Goal: Task Accomplishment & Management: Manage account settings

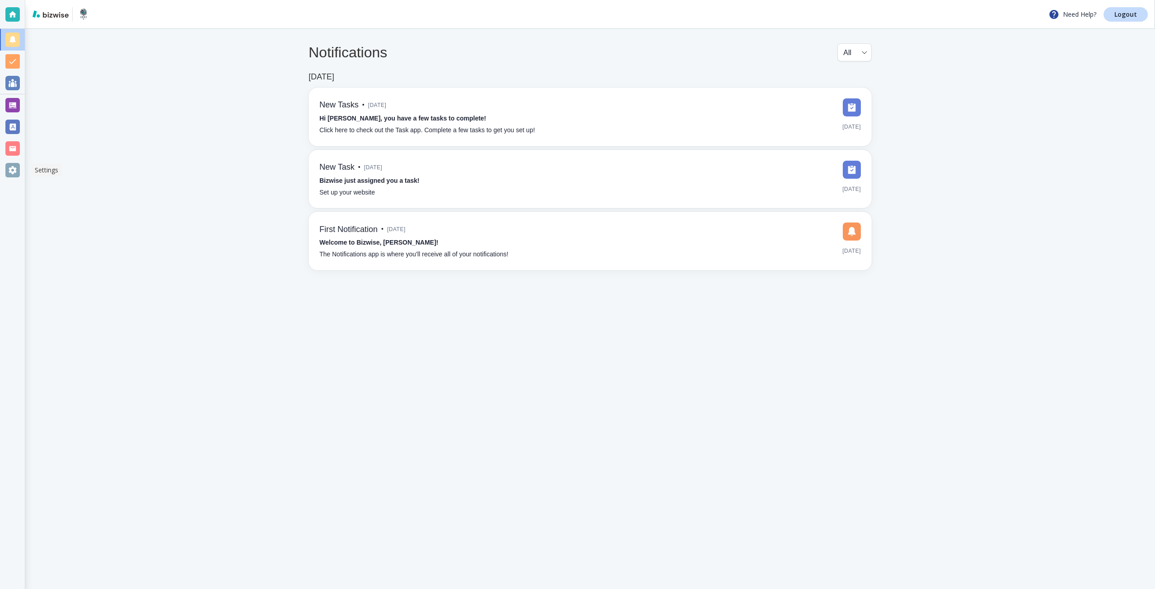
click at [10, 170] on div at bounding box center [12, 170] width 14 height 14
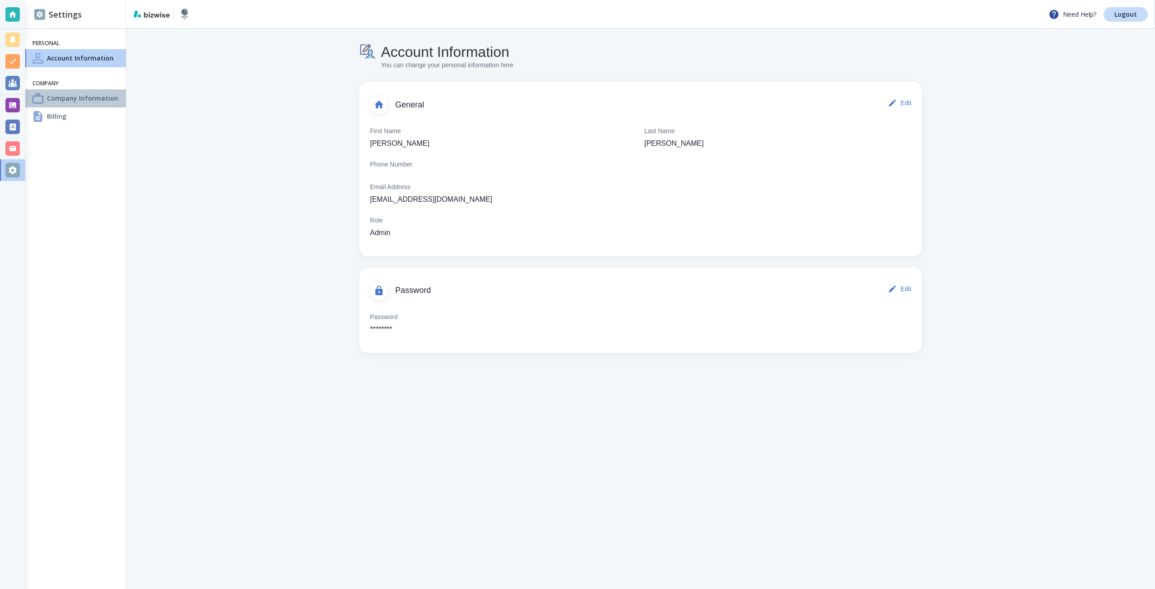
click at [61, 92] on div "Company Information" at bounding box center [75, 98] width 101 height 18
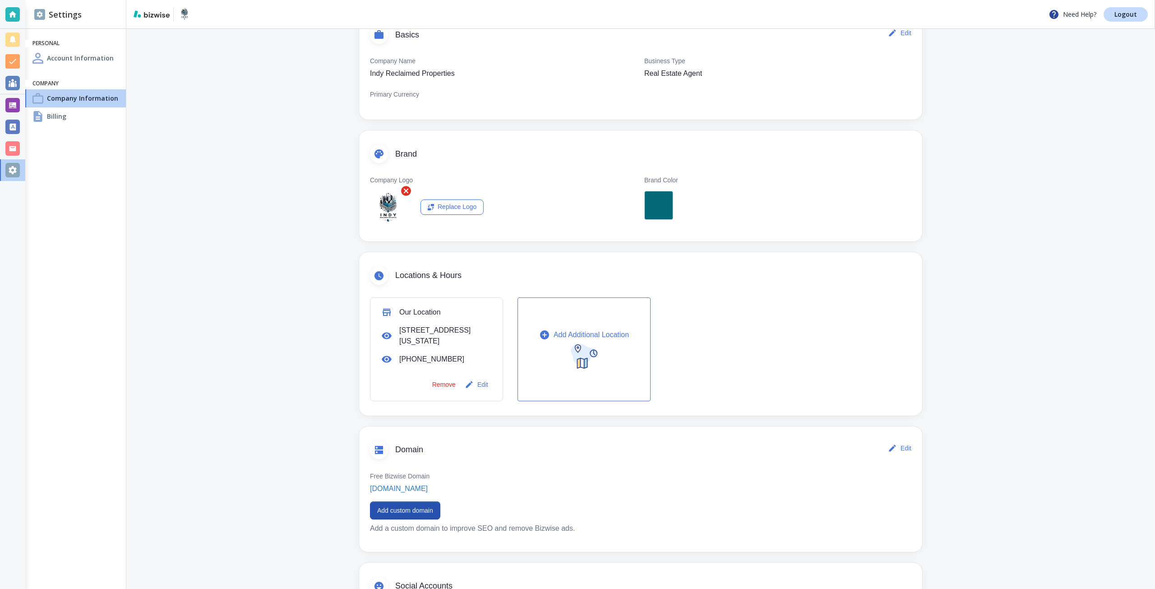
scroll to position [90, 0]
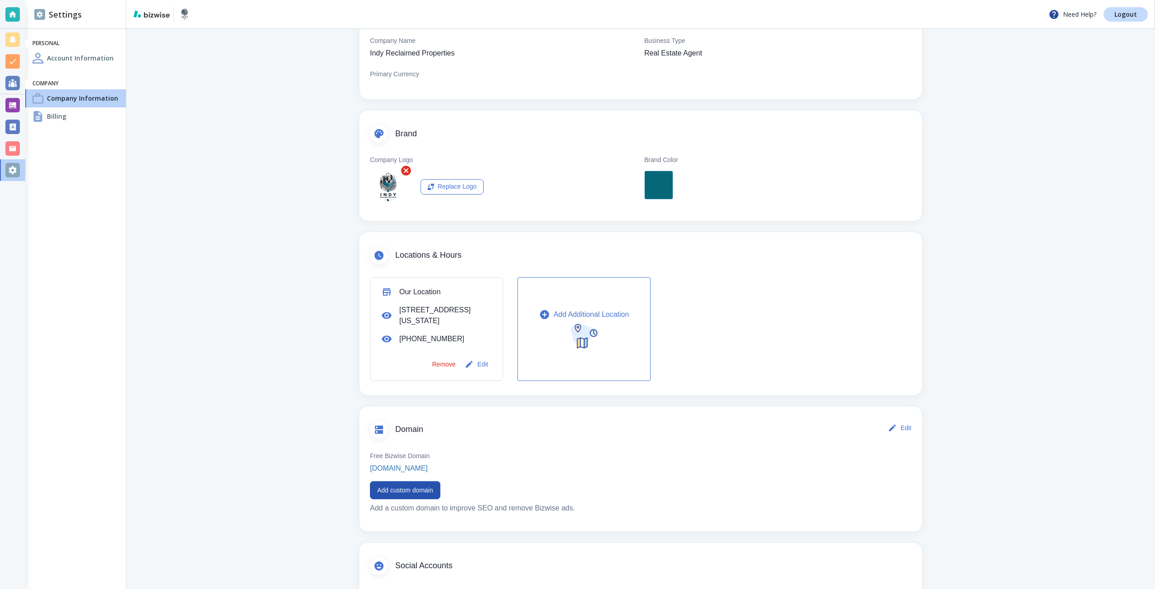
click at [423, 505] on p "Add a custom domain to improve SEO and remove Bizwise ads." at bounding box center [640, 508] width 541 height 11
click at [411, 481] on button "Add custom domain" at bounding box center [405, 490] width 70 height 18
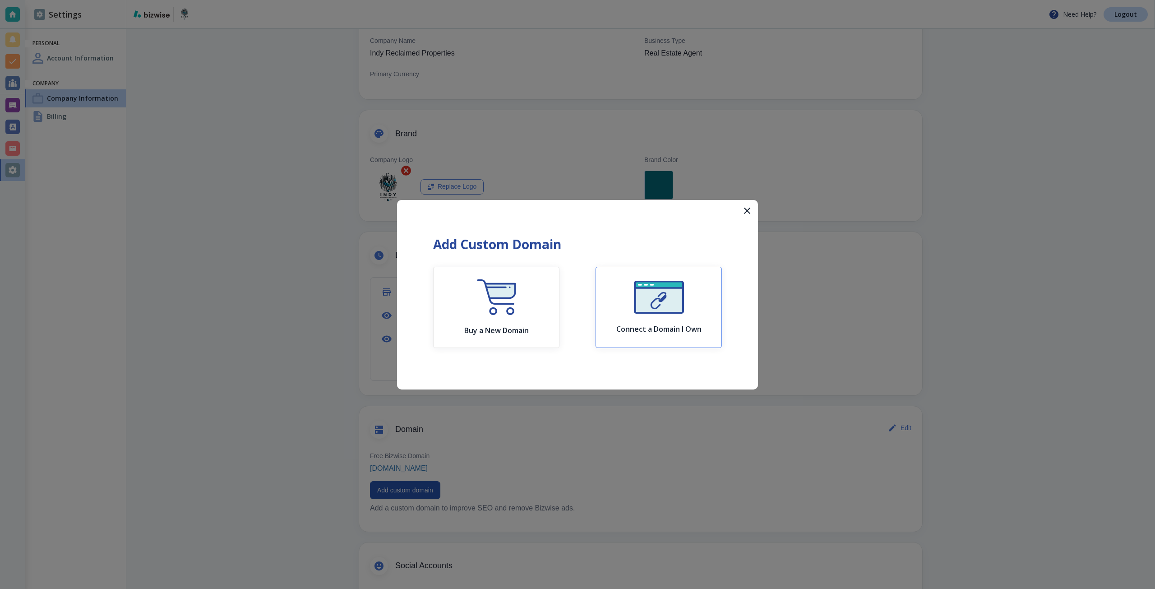
click at [624, 310] on div "Connect a Domain I Own" at bounding box center [658, 307] width 85 height 53
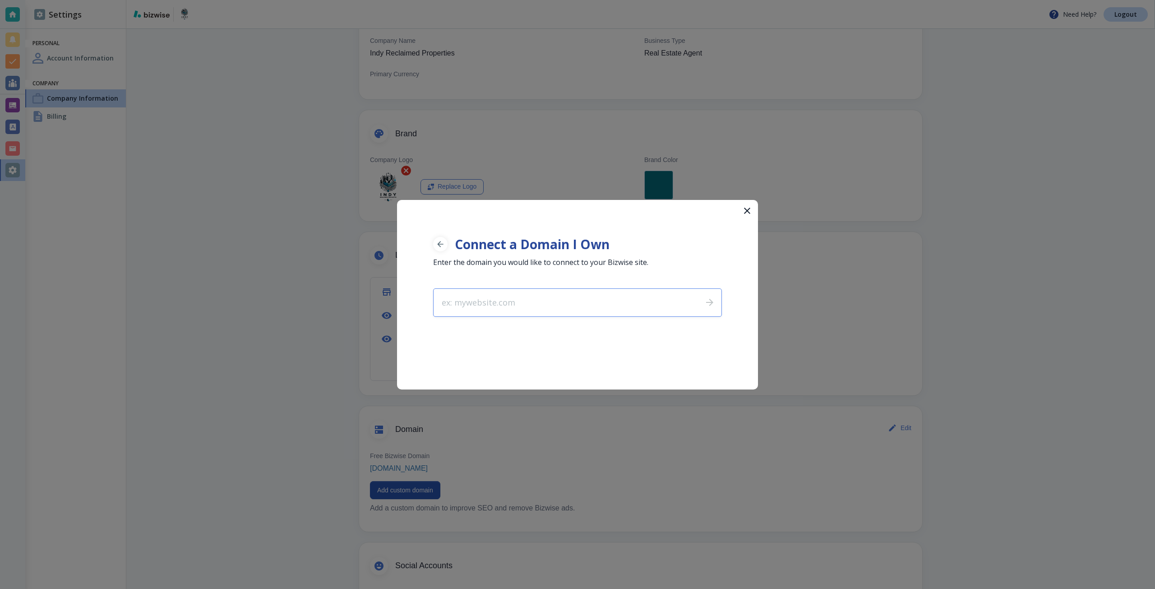
type input "indypropertiesinvest.com"
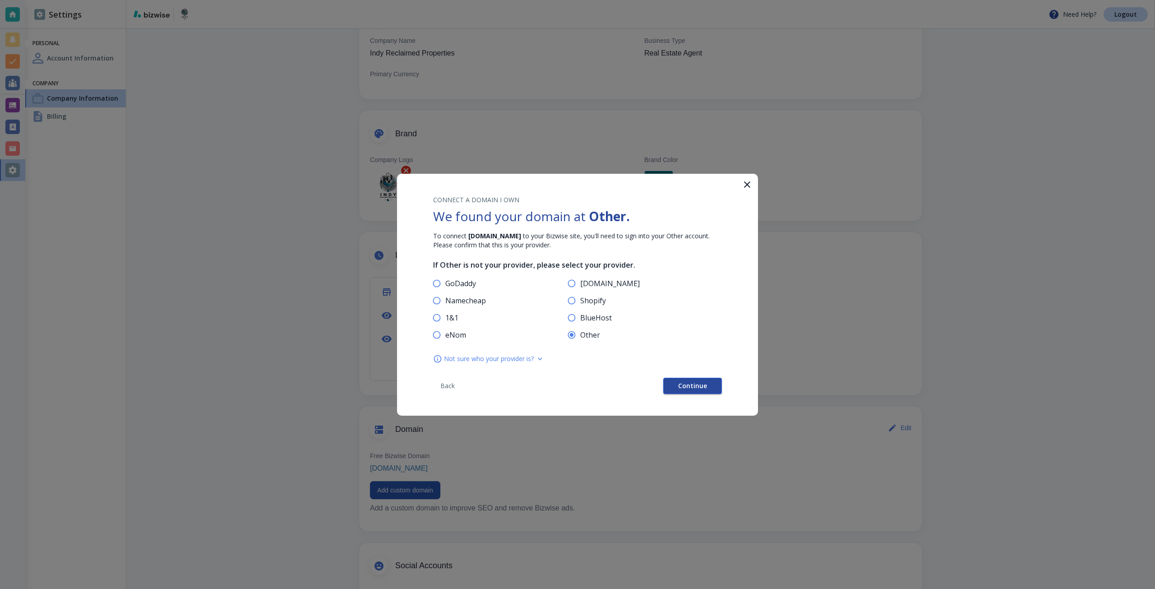
click at [702, 390] on button "Continue" at bounding box center [692, 386] width 59 height 16
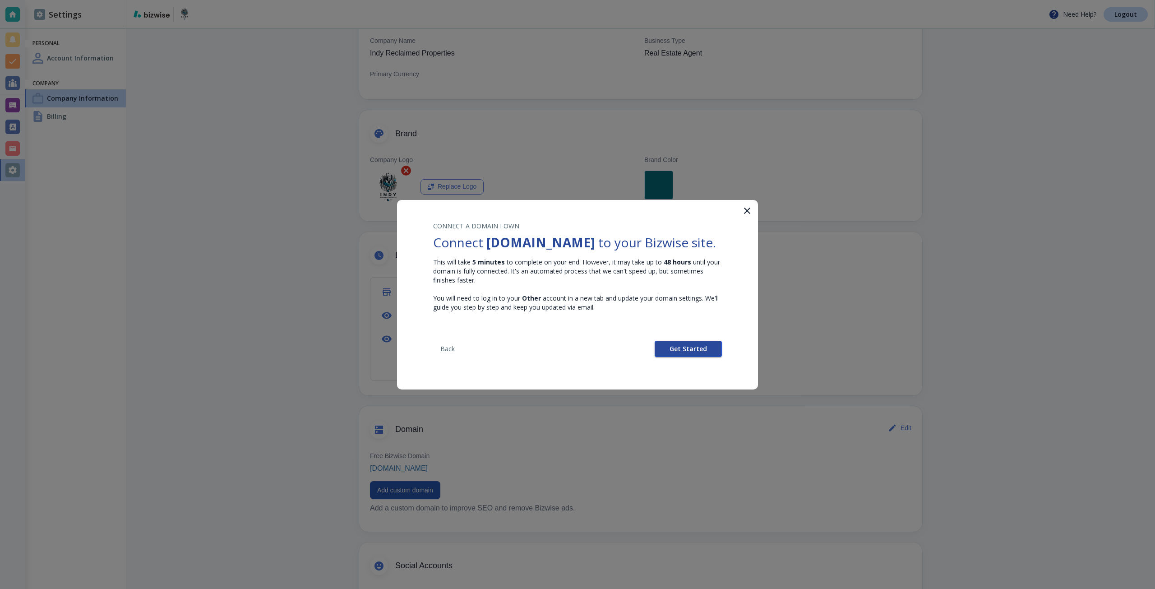
click at [690, 357] on button "Get Started" at bounding box center [688, 349] width 67 height 16
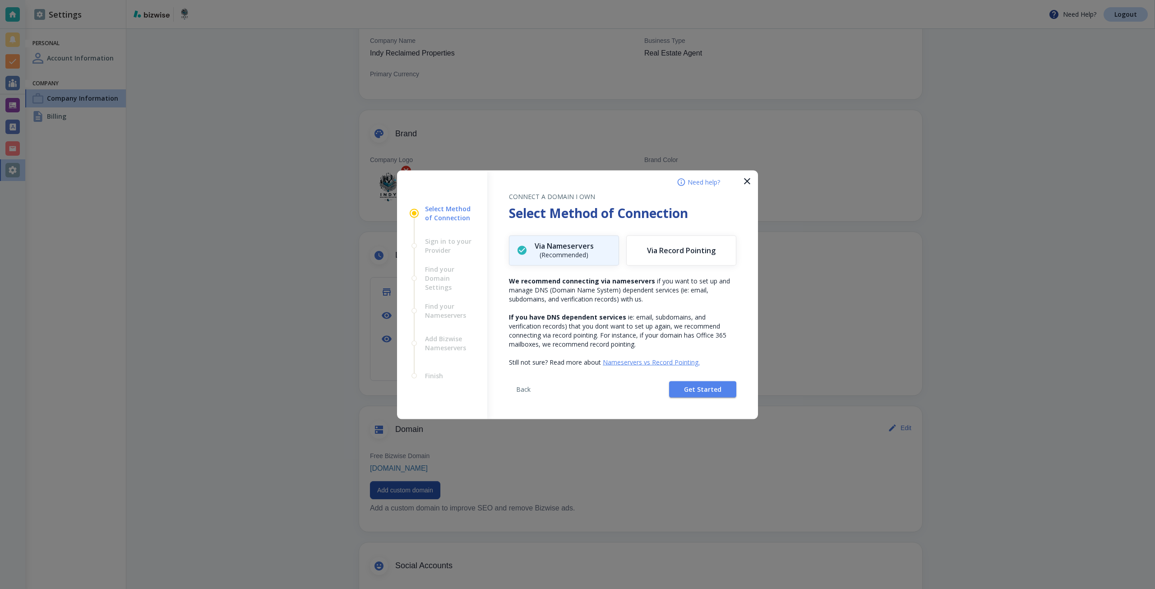
click at [686, 398] on div "Back Get Started" at bounding box center [622, 392] width 227 height 52
click at [690, 390] on span "Get Started" at bounding box center [702, 389] width 37 height 6
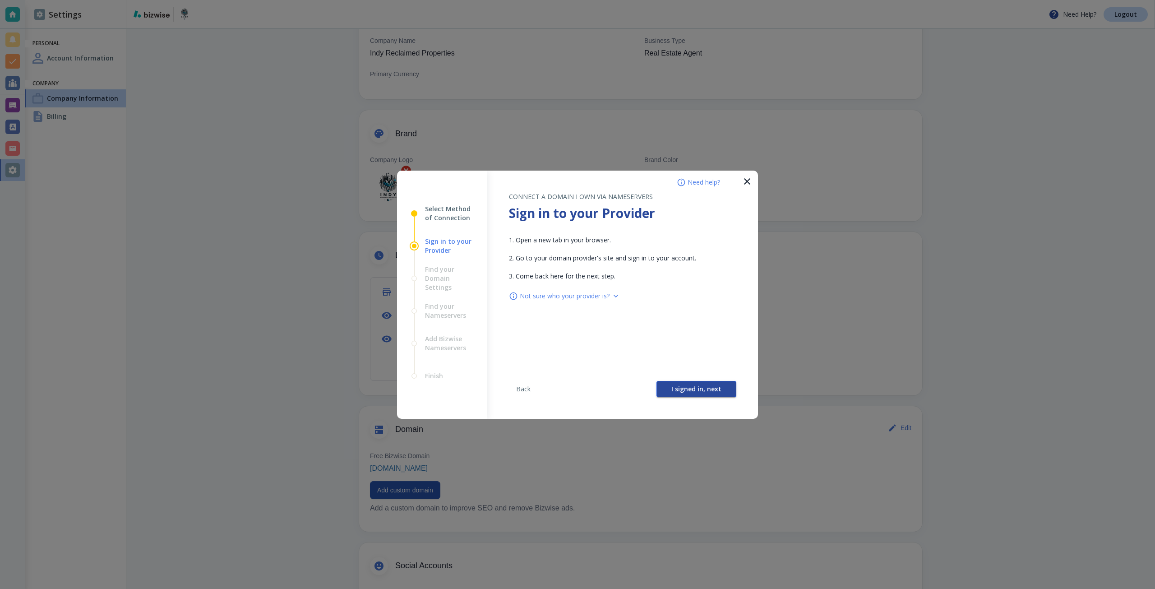
click at [682, 386] on span "I signed in, next" at bounding box center [696, 389] width 50 height 6
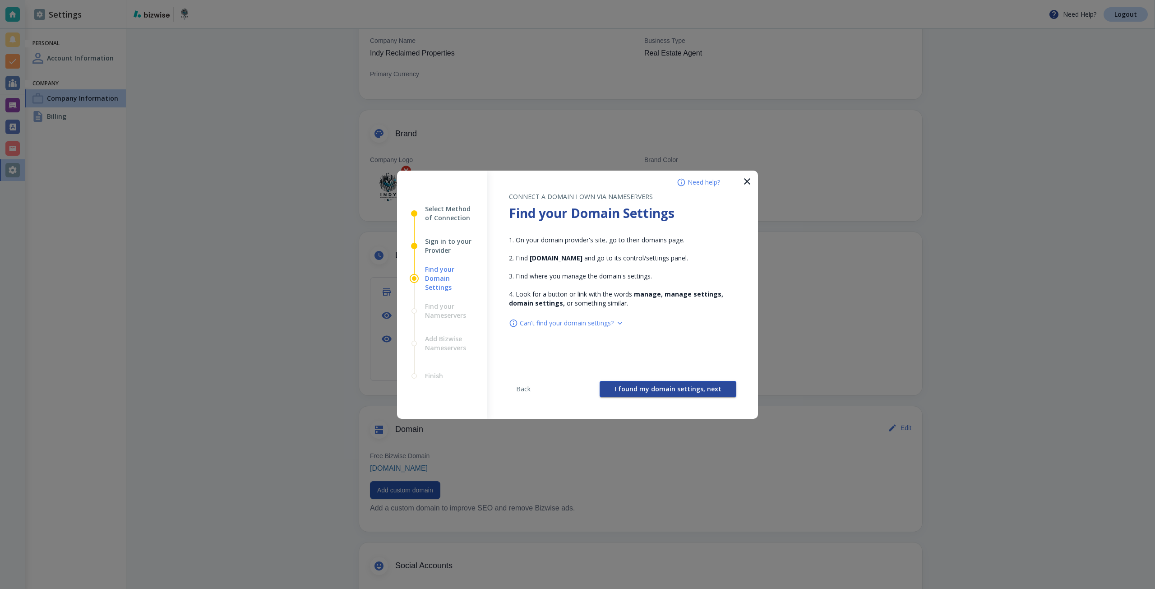
click at [666, 386] on span "I found my domain settings, next" at bounding box center [668, 389] width 107 height 6
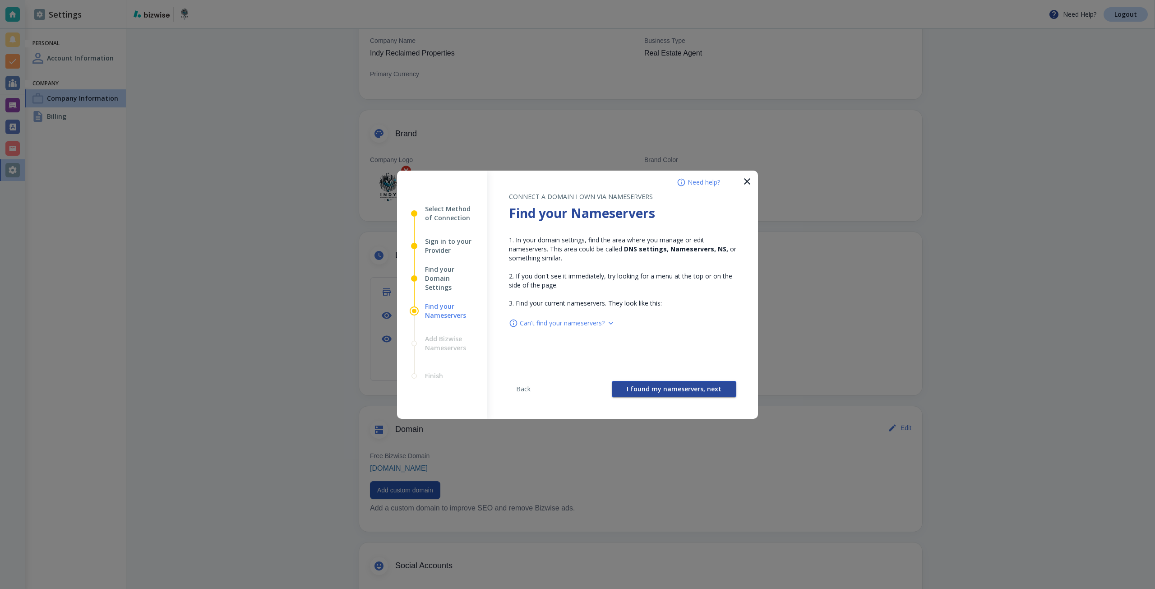
click at [660, 386] on span "I found my nameservers, next" at bounding box center [674, 389] width 95 height 6
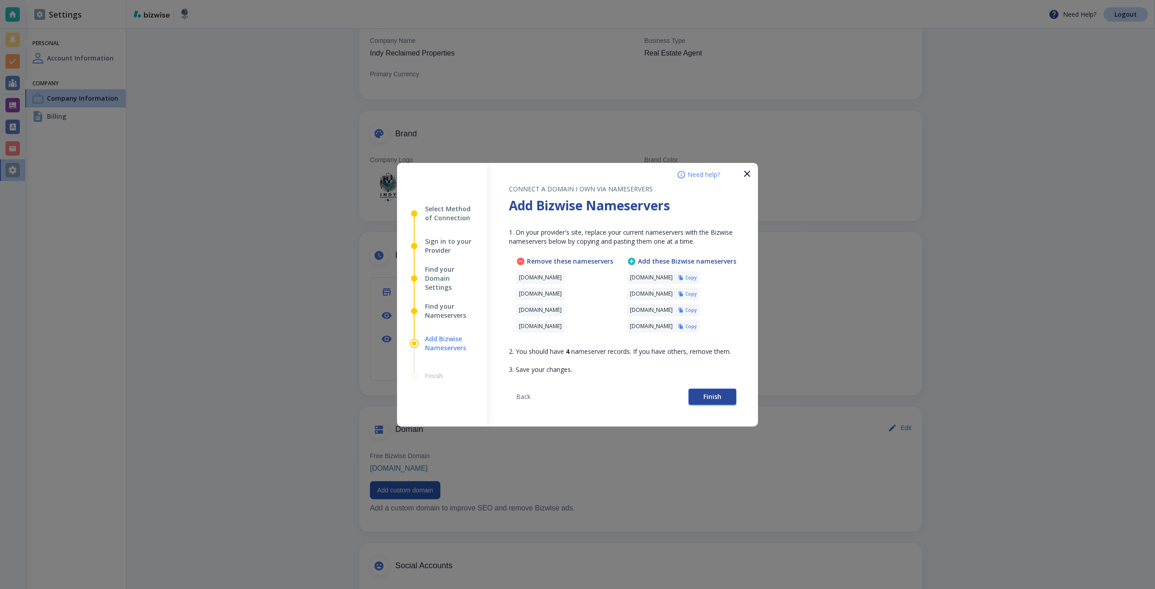
click at [702, 390] on button "Finish" at bounding box center [713, 396] width 48 height 16
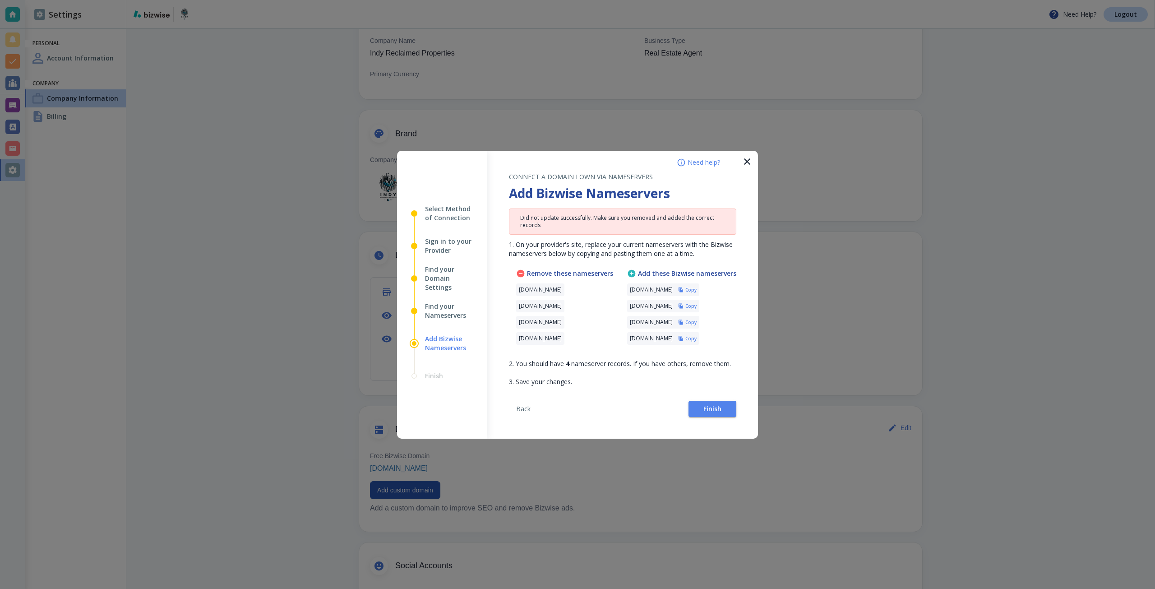
click at [852, 226] on div at bounding box center [577, 294] width 1155 height 589
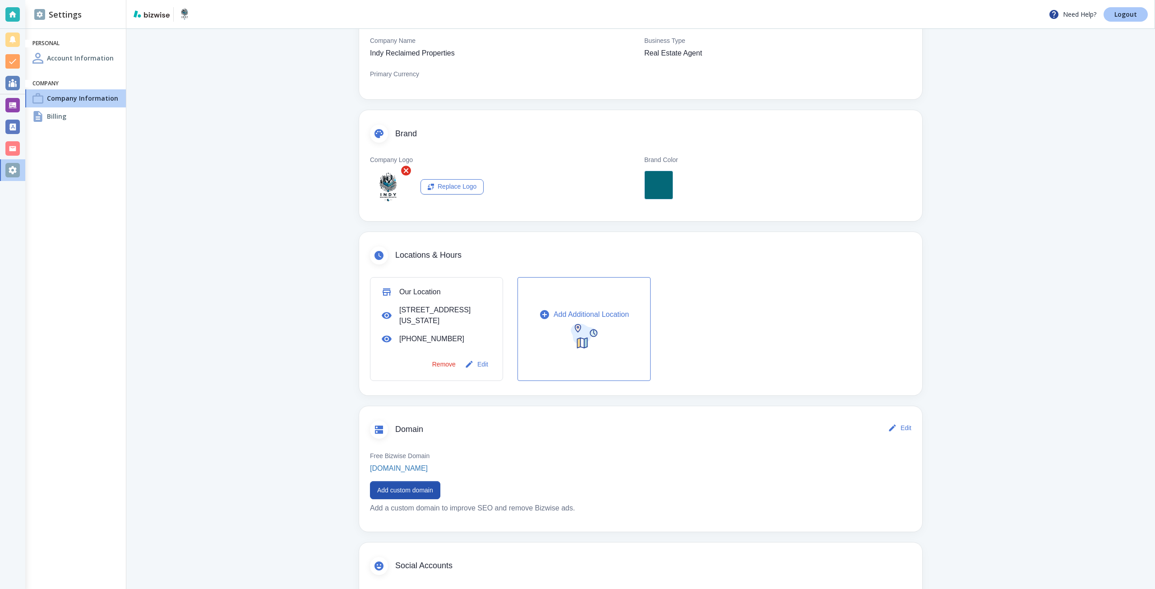
click at [1109, 19] on link "Logout" at bounding box center [1126, 14] width 44 height 14
